Goal: Check status: Check status

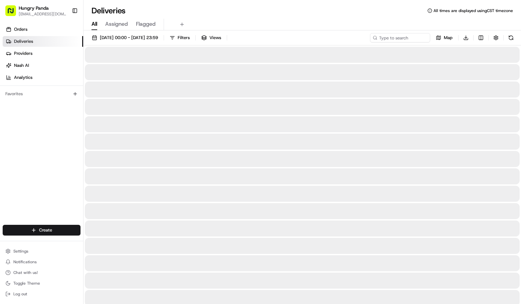
click at [304, 21] on div "All Assigned Flagged" at bounding box center [303, 25] width 438 height 12
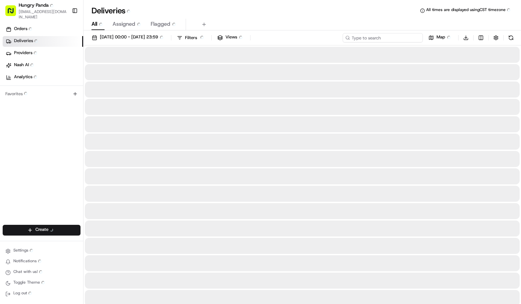
click at [395, 37] on input at bounding box center [383, 37] width 80 height 9
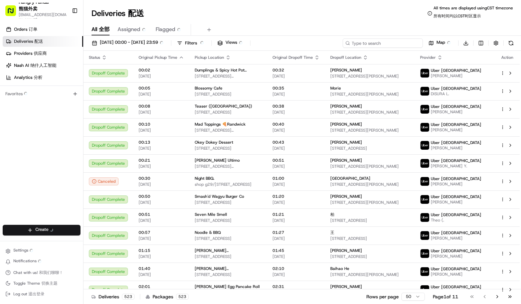
paste input "224780146575271435433"
type input "224780146575271435433"
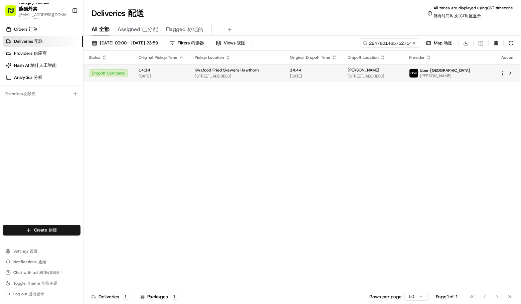
click at [246, 81] on td "Kwafood Fried Skewers Hawthorn [STREET_ADDRESS]" at bounding box center [237, 73] width 95 height 18
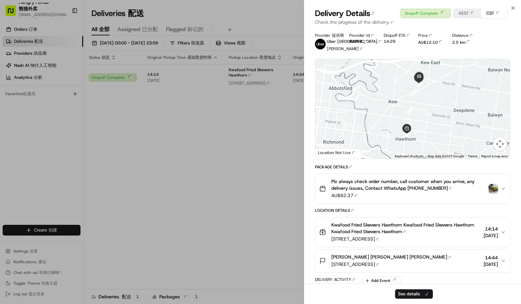
click at [494, 176] on button "Plz always check order number, call customer when you arrive, any delivery issu…" at bounding box center [413, 188] width 195 height 29
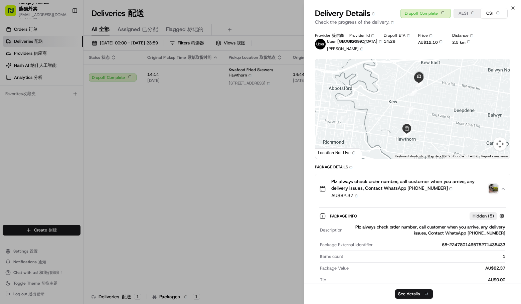
click at [491, 191] on img "button" at bounding box center [493, 188] width 9 height 9
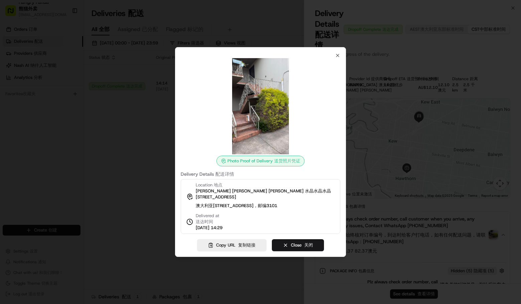
drag, startPoint x: 286, startPoint y: 26, endPoint x: 339, endPoint y: 47, distance: 57.3
click at [289, 27] on div at bounding box center [260, 152] width 521 height 304
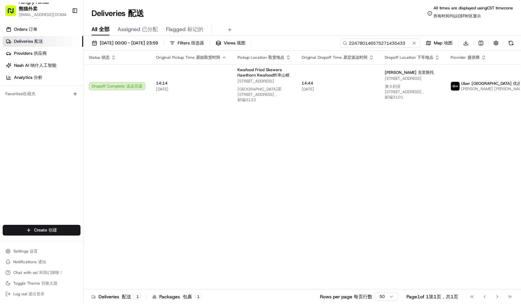
click at [406, 41] on input "224780146575271435433" at bounding box center [380, 42] width 80 height 9
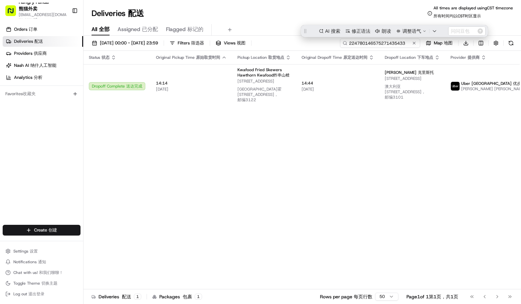
click at [383, 44] on input "224780146575271435433" at bounding box center [380, 42] width 80 height 9
paste input "34681138505273644864"
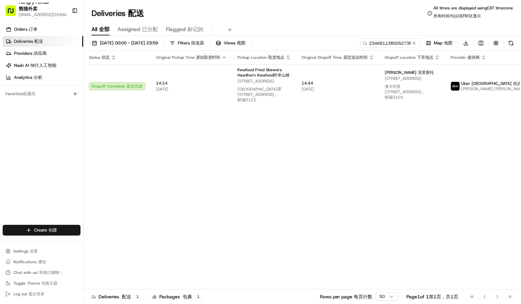
click at [324, 19] on div "Deliveries Deliveries 配送 All times are displayed using CST timezone All times a…" at bounding box center [303, 13] width 438 height 16
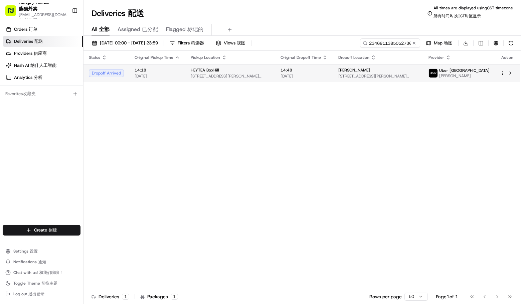
click at [385, 74] on span "[STREET_ADDRESS][PERSON_NAME][PERSON_NAME]" at bounding box center [379, 76] width 80 height 5
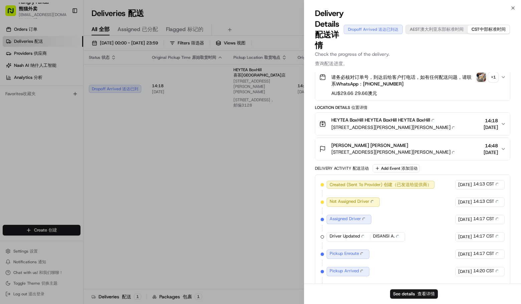
scroll to position [157, 0]
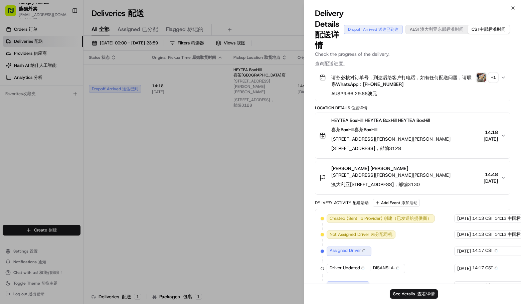
drag, startPoint x: 421, startPoint y: 212, endPoint x: 389, endPoint y: 223, distance: 33.2
click at [389, 223] on div "Created (Sent To Provider) Created (Sent To Provider) 创建（已发送给提供商） [GEOGRAPHIC_D…" at bounding box center [413, 295] width 184 height 160
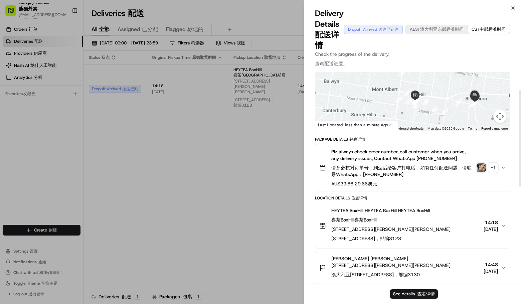
scroll to position [20, 0]
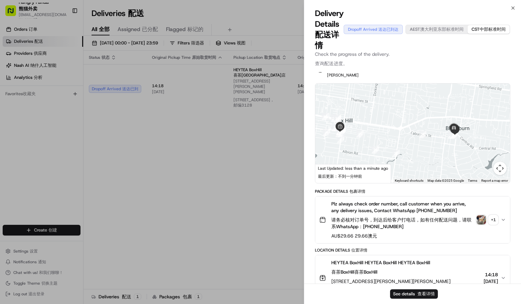
drag, startPoint x: 436, startPoint y: 134, endPoint x: 411, endPoint y: 124, distance: 26.4
click at [406, 124] on div at bounding box center [413, 134] width 195 height 100
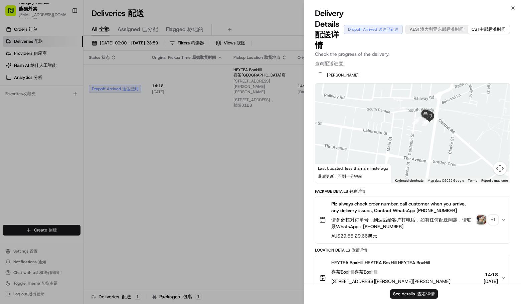
drag, startPoint x: 467, startPoint y: 141, endPoint x: 434, endPoint y: 130, distance: 34.8
click at [434, 130] on div at bounding box center [413, 134] width 195 height 100
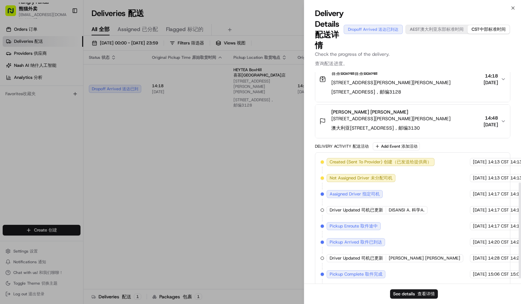
scroll to position [256, 0]
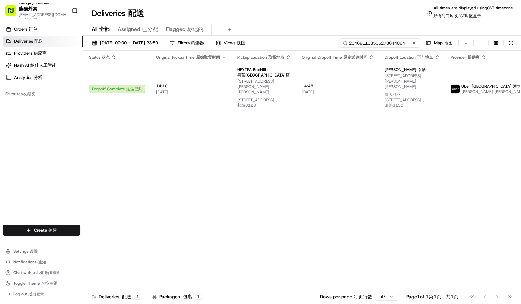
click at [379, 39] on input "234681138505273644864" at bounding box center [380, 42] width 80 height 9
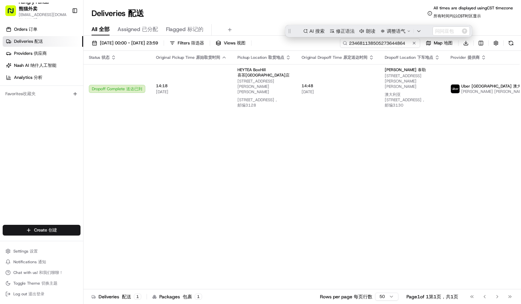
scroll to position [0, 0]
paste input "364981156545176492125"
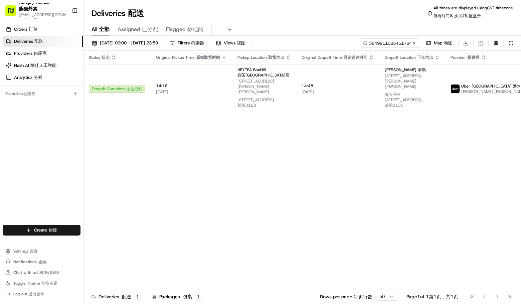
click at [286, 12] on div "Deliveries Deliveries 配送 All times are displayed using CST timezone All times a…" at bounding box center [303, 13] width 438 height 16
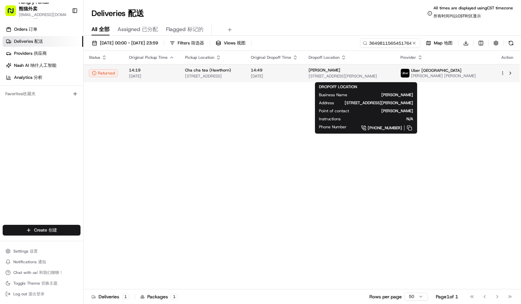
click at [358, 72] on div "[PERSON_NAME]" at bounding box center [349, 70] width 81 height 5
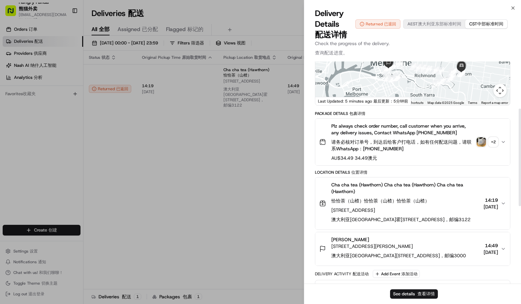
scroll to position [82, 0]
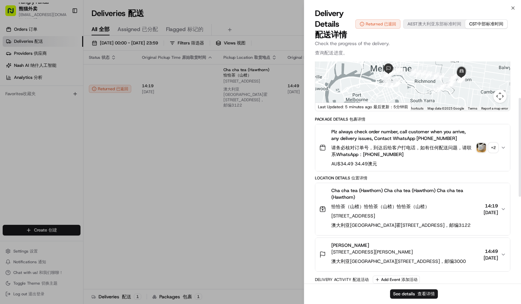
click at [497, 151] on div "+ 2 + 2" at bounding box center [493, 147] width 9 height 9
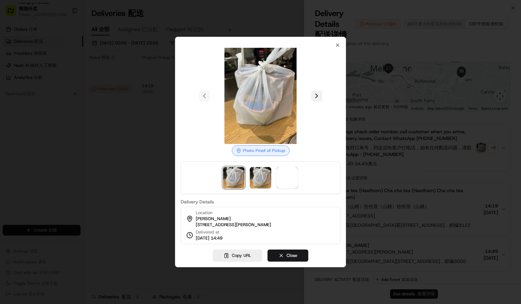
click at [322, 95] on button at bounding box center [316, 96] width 11 height 11
click at [321, 93] on div at bounding box center [261, 96] width 160 height 96
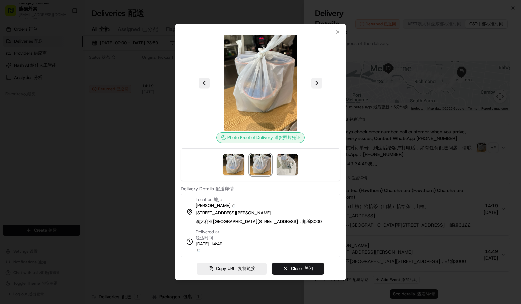
click at [317, 86] on button at bounding box center [316, 83] width 11 height 11
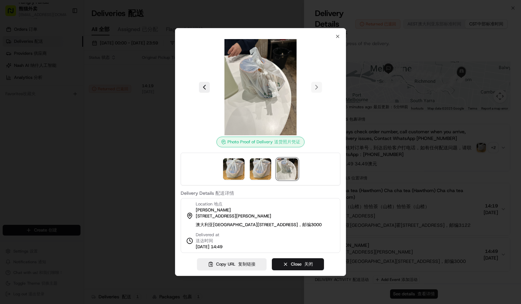
click at [337, 29] on div "Photo Proof of Delivery Photo Proof of Delivery 送货照片凭证 Delivery Details Deliver…" at bounding box center [260, 152] width 171 height 248
click at [337, 30] on div "Photo Proof of Delivery Photo Proof of Delivery 送货照片凭证 Delivery Details Deliver…" at bounding box center [260, 152] width 171 height 248
click at [340, 34] on icon "button" at bounding box center [337, 36] width 5 height 5
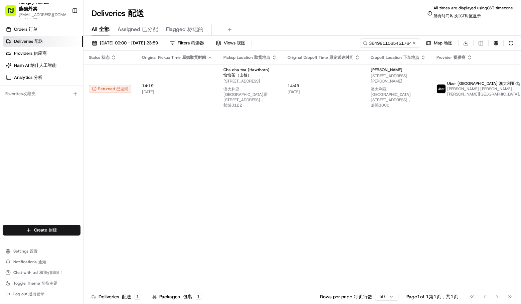
drag, startPoint x: 142, startPoint y: 140, endPoint x: 151, endPoint y: 135, distance: 9.7
click at [387, 42] on input "364981156545176492125" at bounding box center [380, 42] width 80 height 9
click at [305, 28] on div "All All 全部 Assigned Assigned 已分配 Flagged Flagged 标记的" at bounding box center [303, 30] width 438 height 12
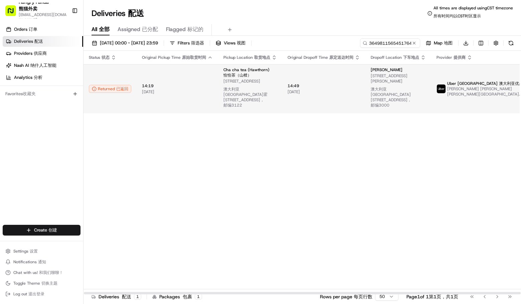
click at [353, 84] on td "14:49 14:49 [DATE] [DATE]" at bounding box center [323, 88] width 83 height 49
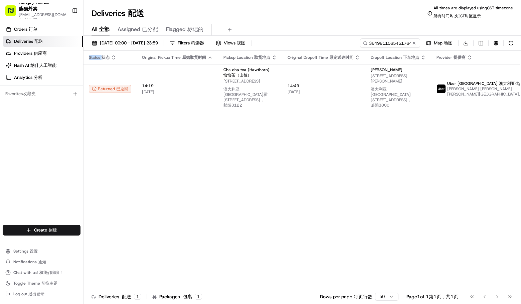
click at [208, 179] on div "Status Status 状态 Original Pickup Time Original Pickup Time 原始取货时间 Pickup Locati…" at bounding box center [322, 173] width 476 height 244
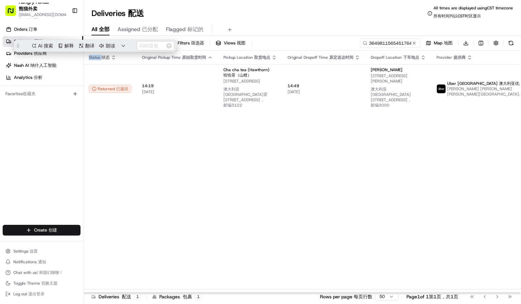
scroll to position [0, 0]
click at [479, 200] on div "Status Status 状态 Original Pickup Time Original Pickup Time 原始取货时间 Pickup Locati…" at bounding box center [322, 173] width 476 height 244
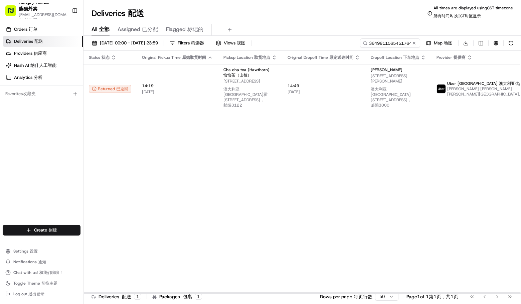
drag, startPoint x: 473, startPoint y: 146, endPoint x: 463, endPoint y: 129, distance: 20.4
click at [473, 146] on div "Status Status 状态 Original Pickup Time Original Pickup Time 原始取货时间 Pickup Locati…" at bounding box center [322, 173] width 476 height 244
click at [382, 41] on input "364981156545176492125" at bounding box center [380, 42] width 80 height 9
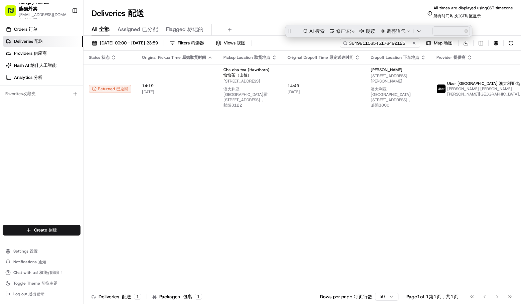
paste input "977760458535771611326"
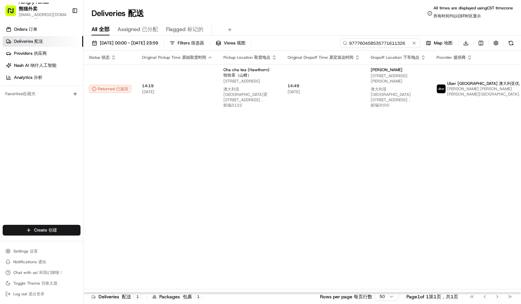
type input "977760458535771611326"
click at [310, 15] on div "Deliveries Deliveries 配送 All times are displayed using CST timezone All times a…" at bounding box center [303, 13] width 438 height 16
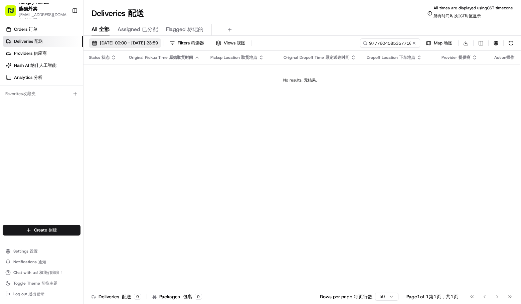
click at [135, 43] on span "[DATE] 00:00 - [DATE] 23:59 [DATE] 00:00 - [DATE] 23:59 22/08/202500:00-22/08/2…" at bounding box center [129, 43] width 58 height 6
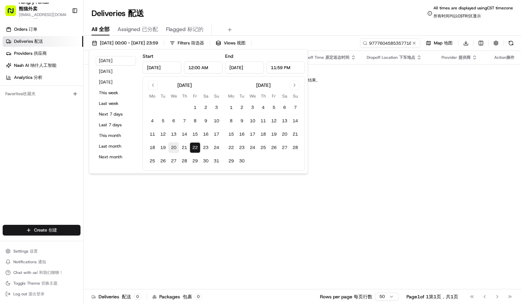
click at [171, 147] on button "20" at bounding box center [173, 147] width 11 height 11
type input "[DATE]"
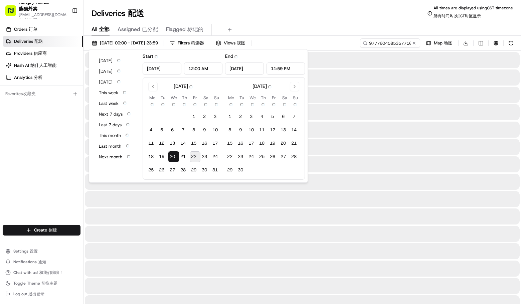
click at [171, 147] on button "13 13" at bounding box center [173, 143] width 11 height 11
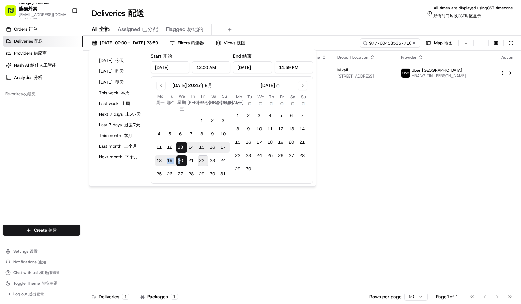
drag, startPoint x: 171, startPoint y: 155, endPoint x: 181, endPoint y: 159, distance: 10.3
click at [180, 159] on tbody "1 1 2 2 3 3 4 4 5 5 6 6 7 7 8 8 9 9 10 10 11 11 12 12 13 13 14 14 15 15 16 16 1…" at bounding box center [192, 146] width 75 height 67
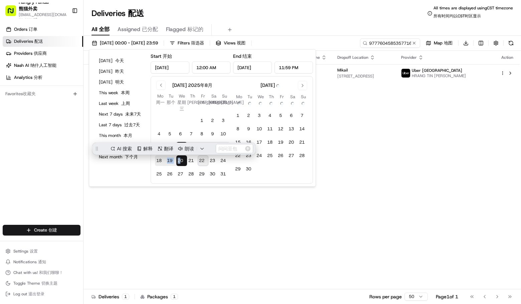
click at [181, 159] on button "20 20" at bounding box center [181, 160] width 11 height 11
type input "[DATE]"
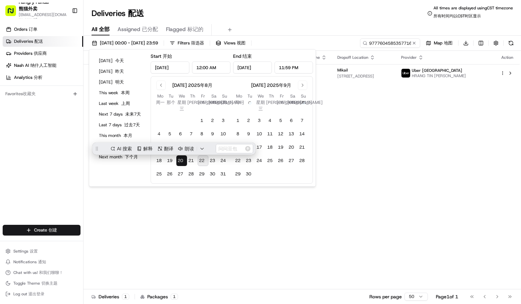
click at [32, 149] on div "Orders Orders 订单 Deliveries Deliveries 配送 Providers Providers 供应商 Nash AI Nash …" at bounding box center [41, 125] width 83 height 208
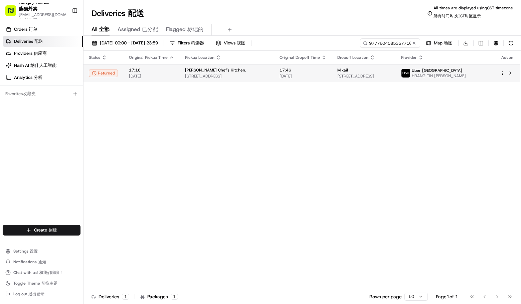
click at [300, 72] on span "17:46" at bounding box center [303, 70] width 47 height 5
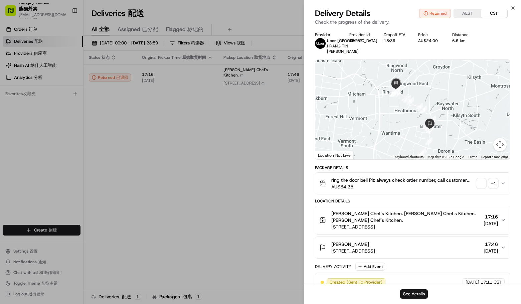
click at [479, 185] on span "button" at bounding box center [481, 183] width 9 height 9
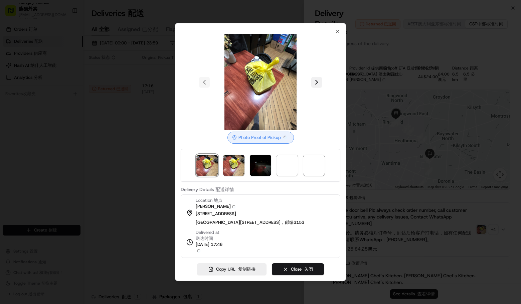
click at [316, 92] on div at bounding box center [261, 82] width 160 height 96
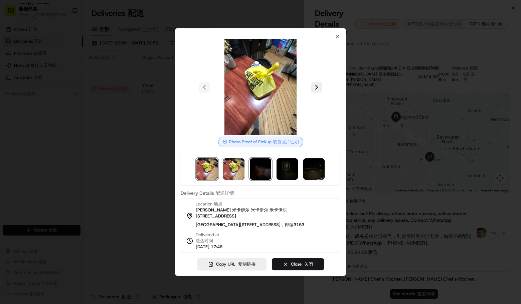
click at [263, 167] on img at bounding box center [260, 168] width 21 height 21
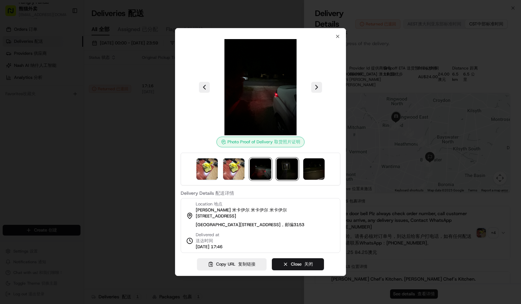
click at [291, 169] on img at bounding box center [287, 168] width 21 height 21
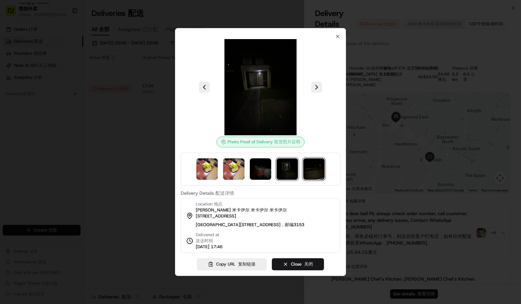
click at [313, 172] on img at bounding box center [313, 168] width 21 height 21
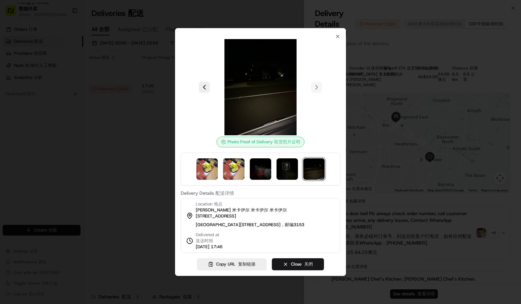
click at [133, 165] on div at bounding box center [260, 152] width 521 height 304
